Goal: Task Accomplishment & Management: Manage account settings

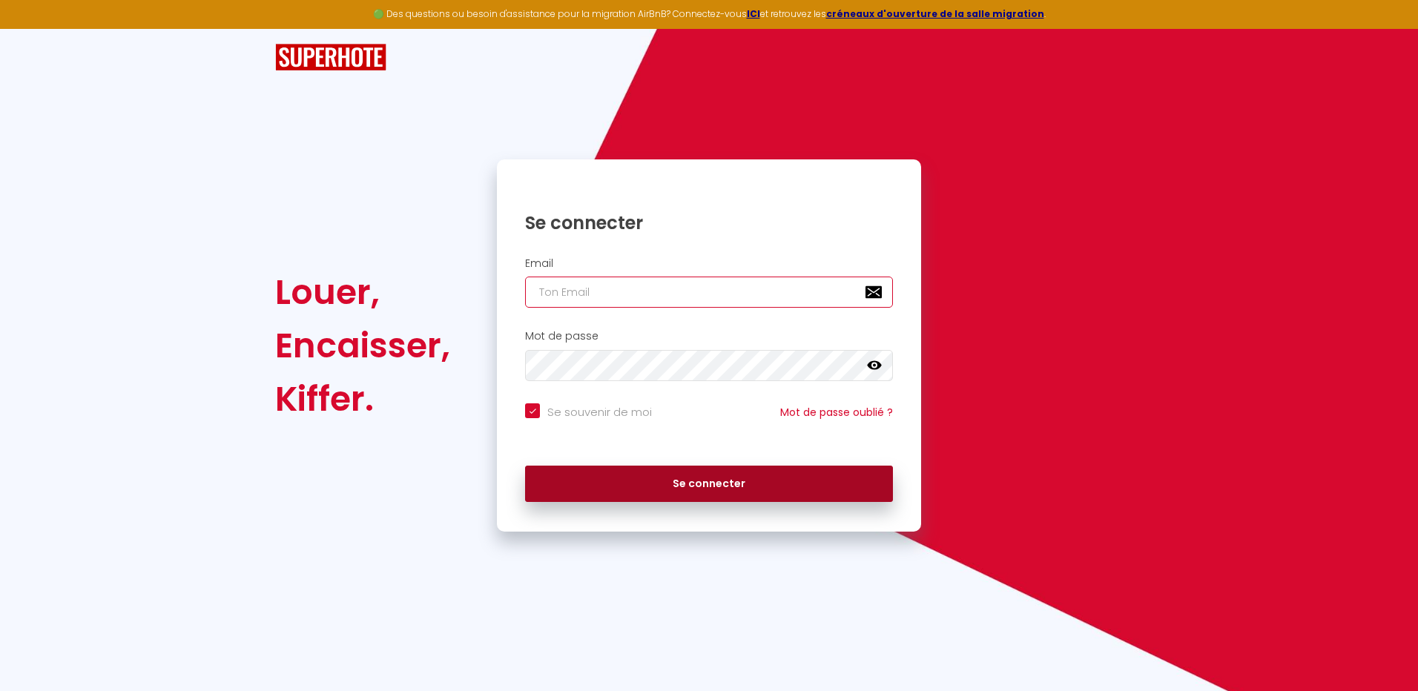
type input "[EMAIL_ADDRESS][DOMAIN_NAME]"
click at [706, 487] on button "Se connecter" at bounding box center [709, 484] width 368 height 37
checkbox input "true"
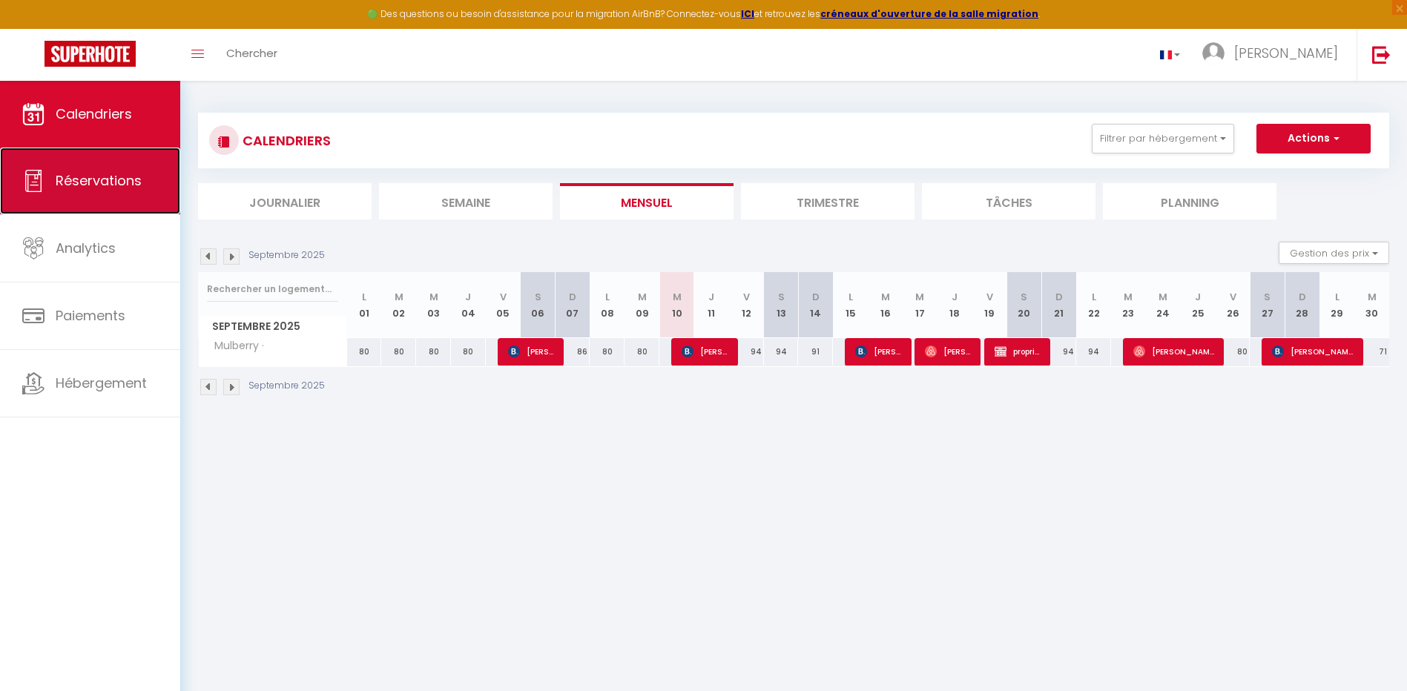
click at [113, 173] on span "Réservations" at bounding box center [99, 180] width 86 height 19
select select "not_cancelled"
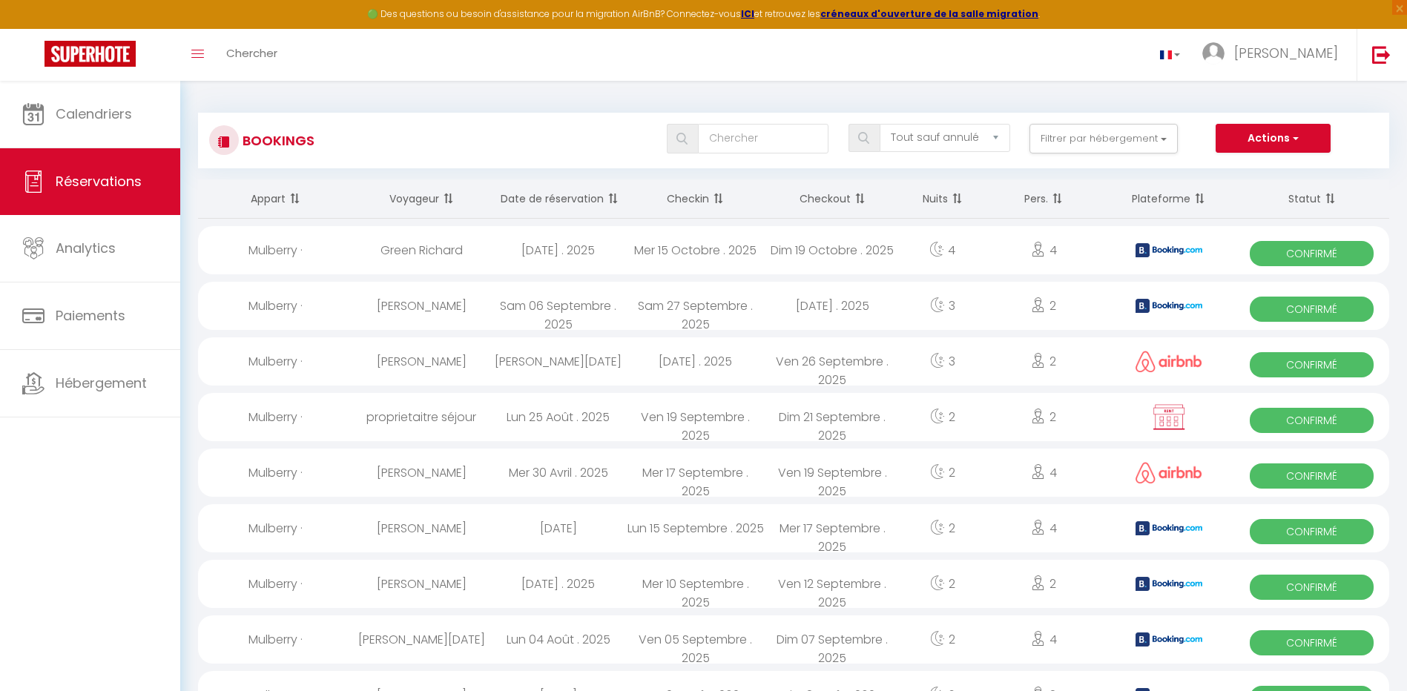
click at [565, 203] on th "Date de réservation" at bounding box center [558, 198] width 137 height 39
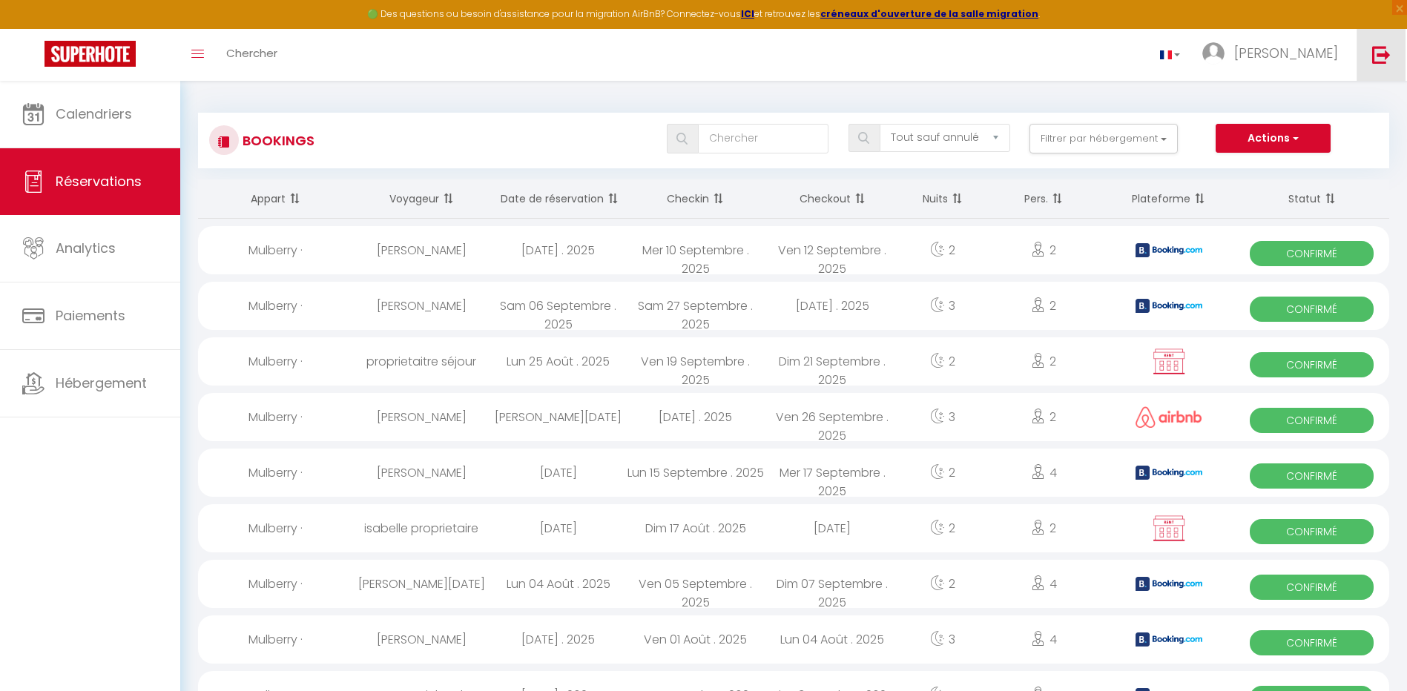
click at [1383, 56] on img at bounding box center [1381, 54] width 19 height 19
click at [1380, 58] on img at bounding box center [1381, 54] width 19 height 19
click at [1384, 50] on img at bounding box center [1381, 54] width 19 height 19
